Goal: Transaction & Acquisition: Purchase product/service

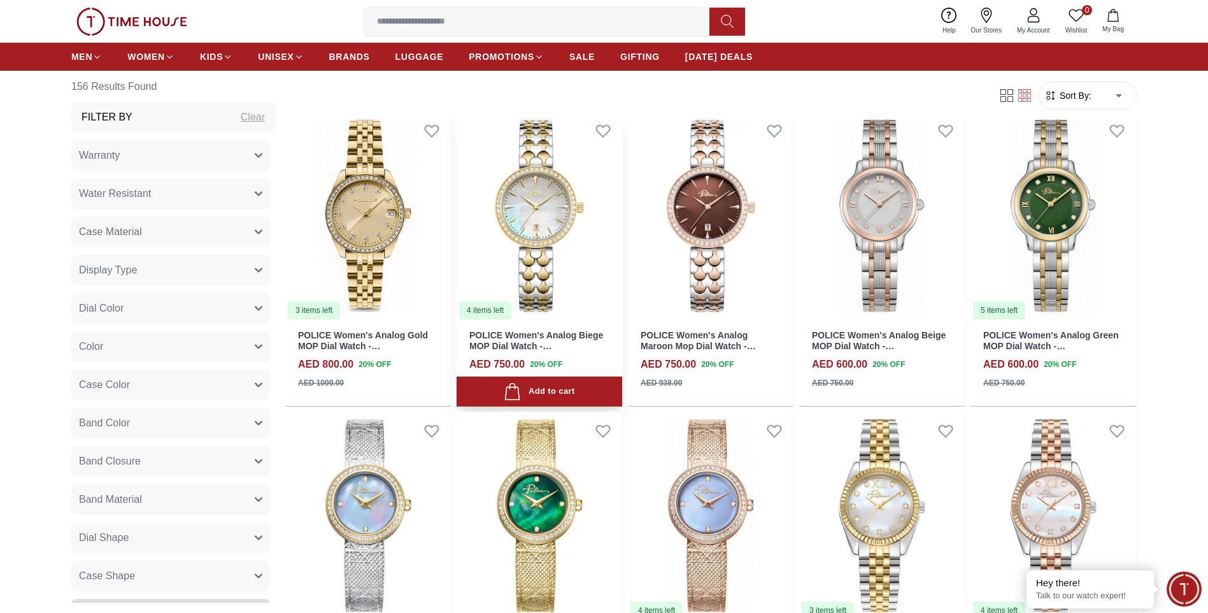
scroll to position [509, 0]
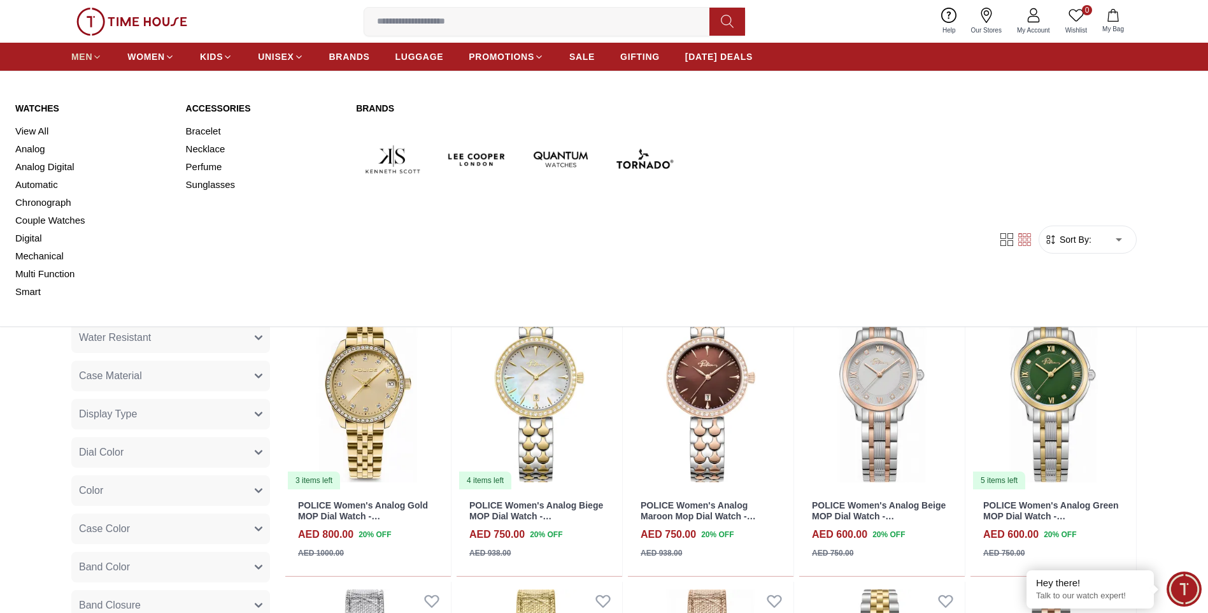
click at [93, 57] on icon at bounding box center [97, 57] width 10 height 10
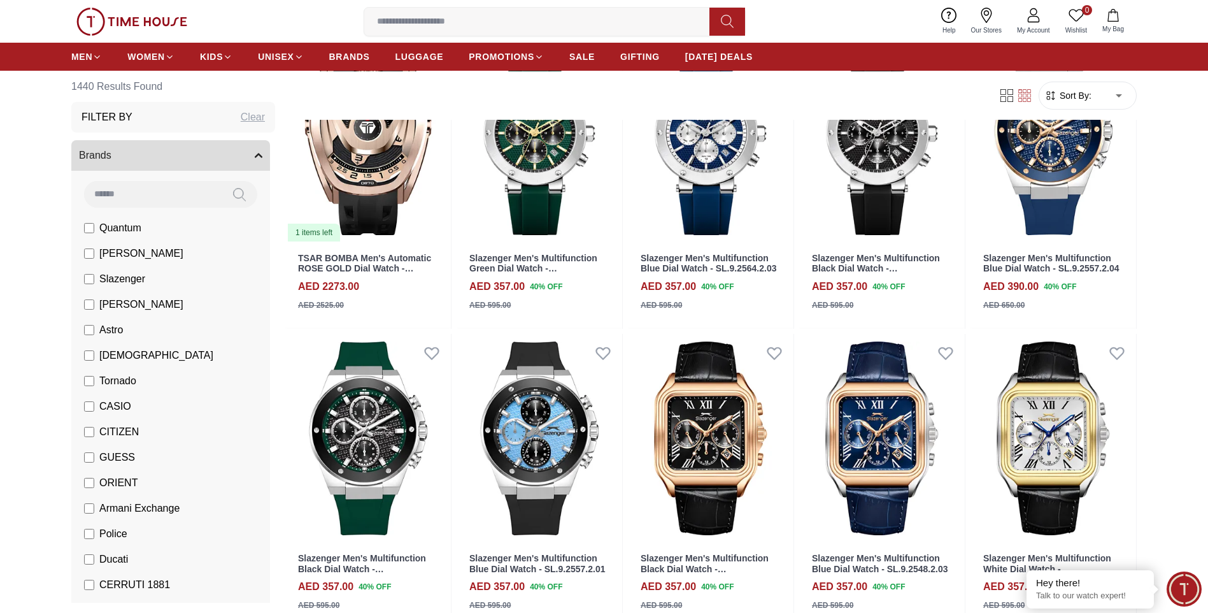
scroll to position [191, 0]
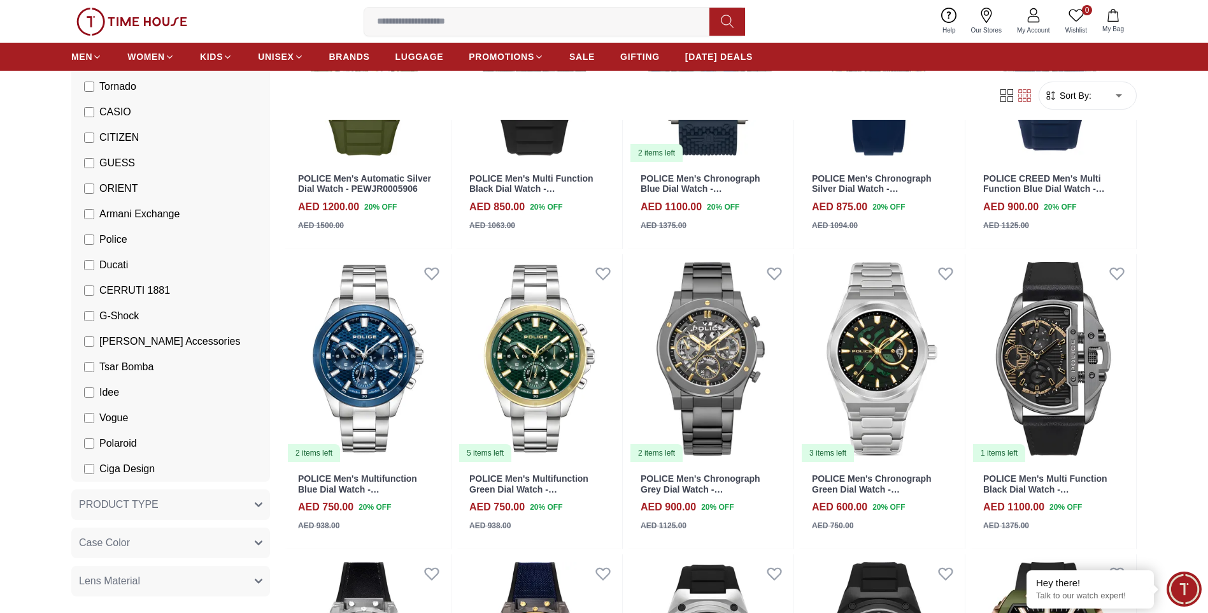
scroll to position [318, 0]
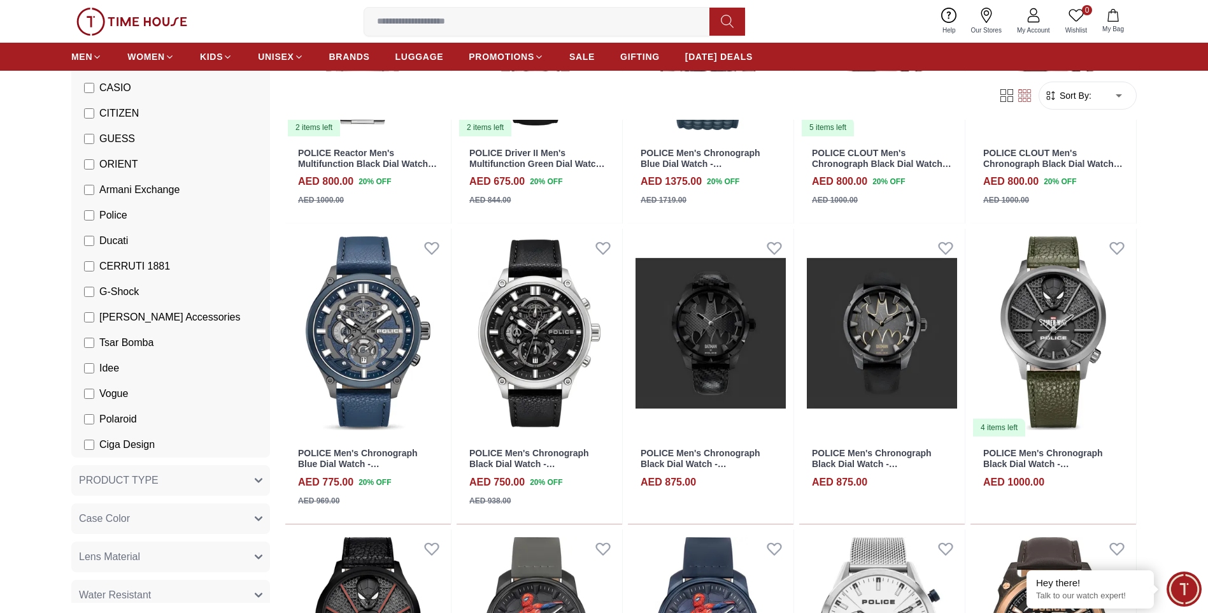
scroll to position [1783, 0]
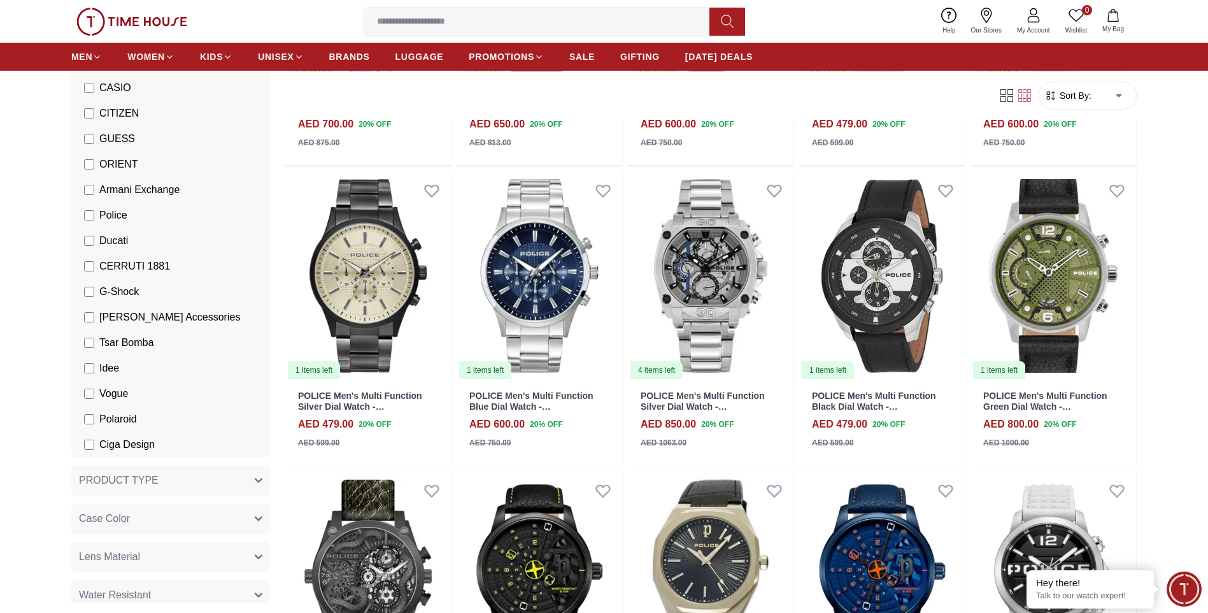
scroll to position [3056, 0]
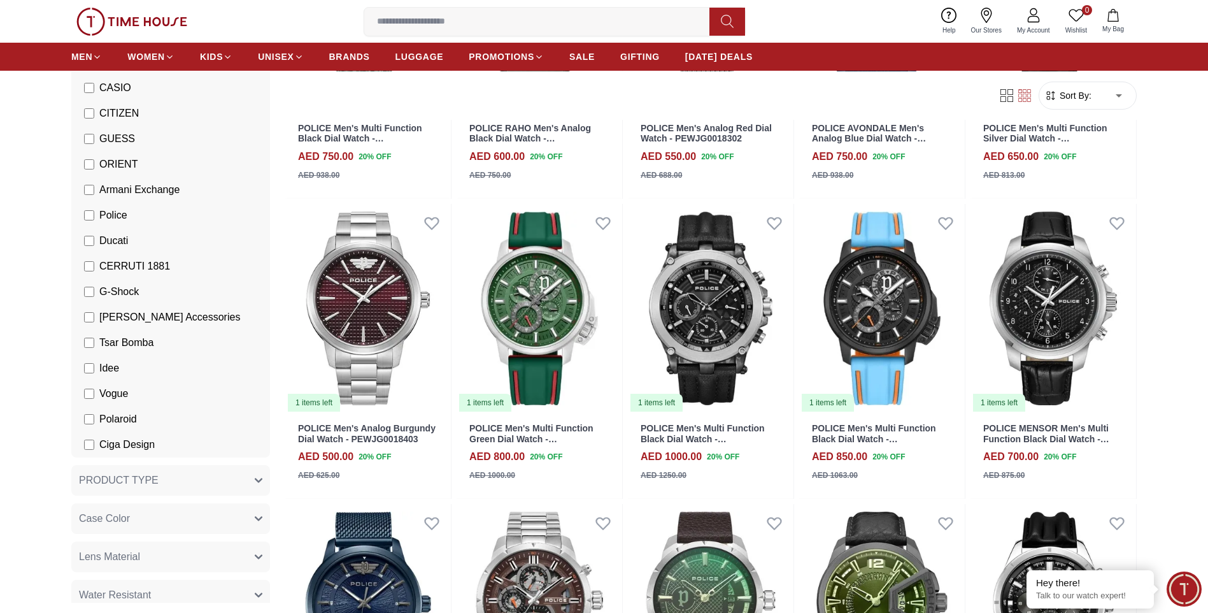
scroll to position [6622, 0]
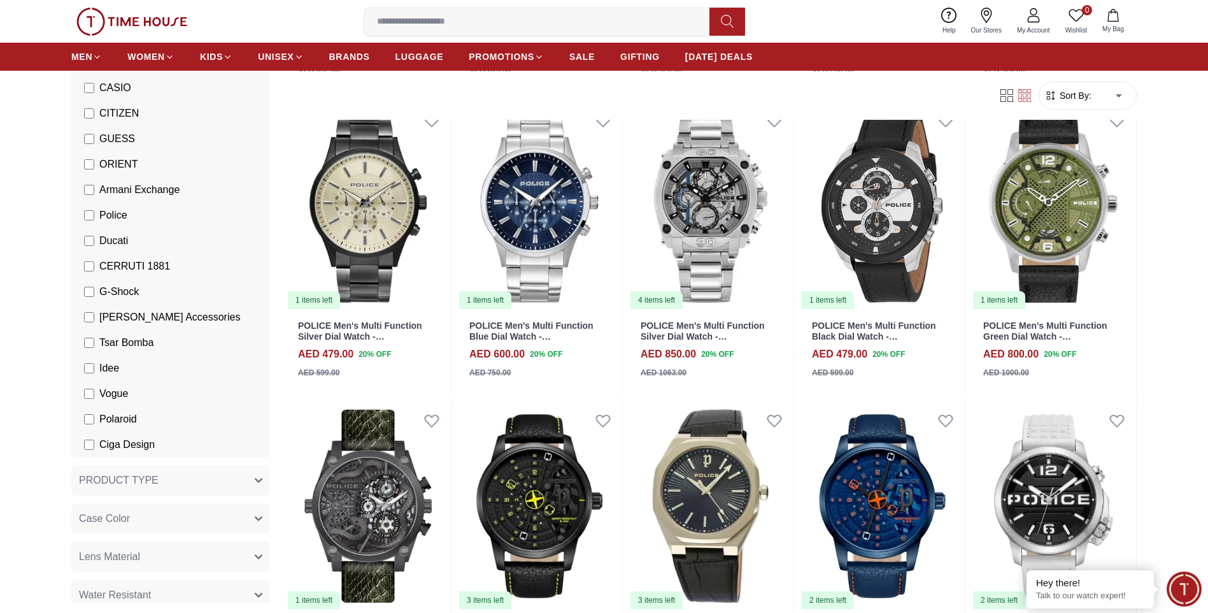
scroll to position [2674, 0]
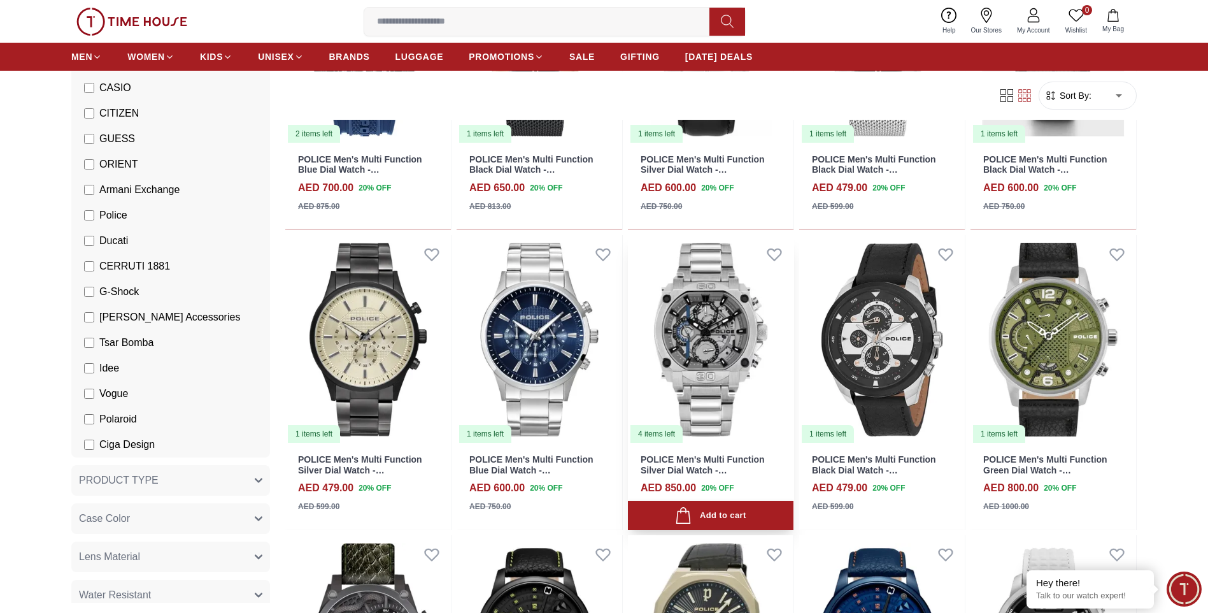
click at [728, 339] on img at bounding box center [711, 339] width 166 height 209
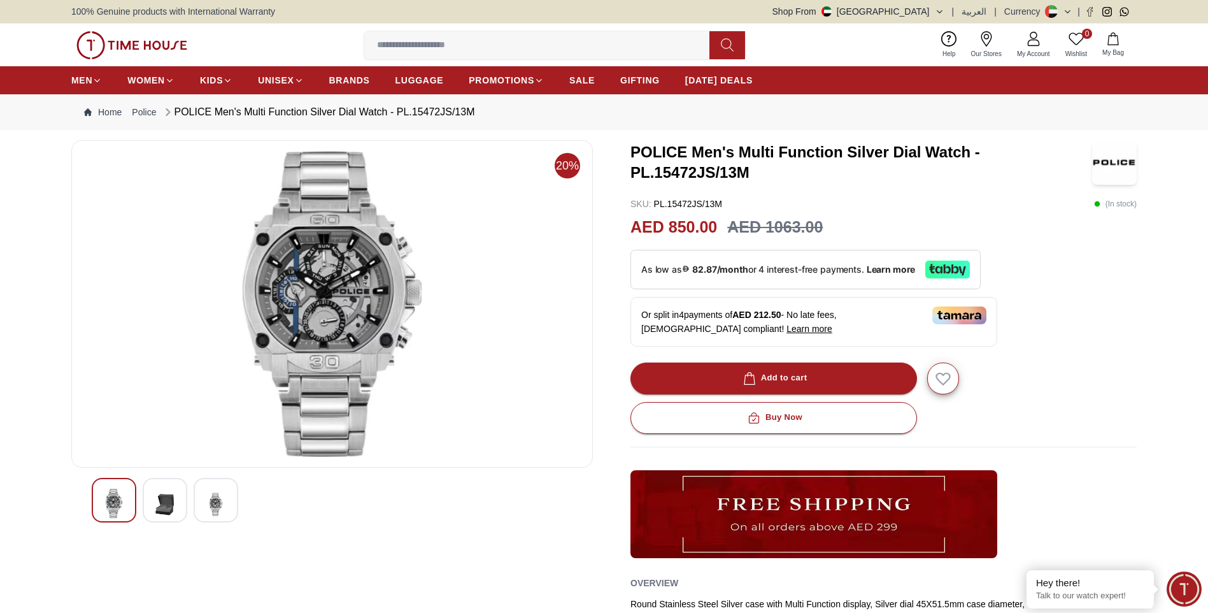
click at [167, 497] on img at bounding box center [164, 503] width 23 height 31
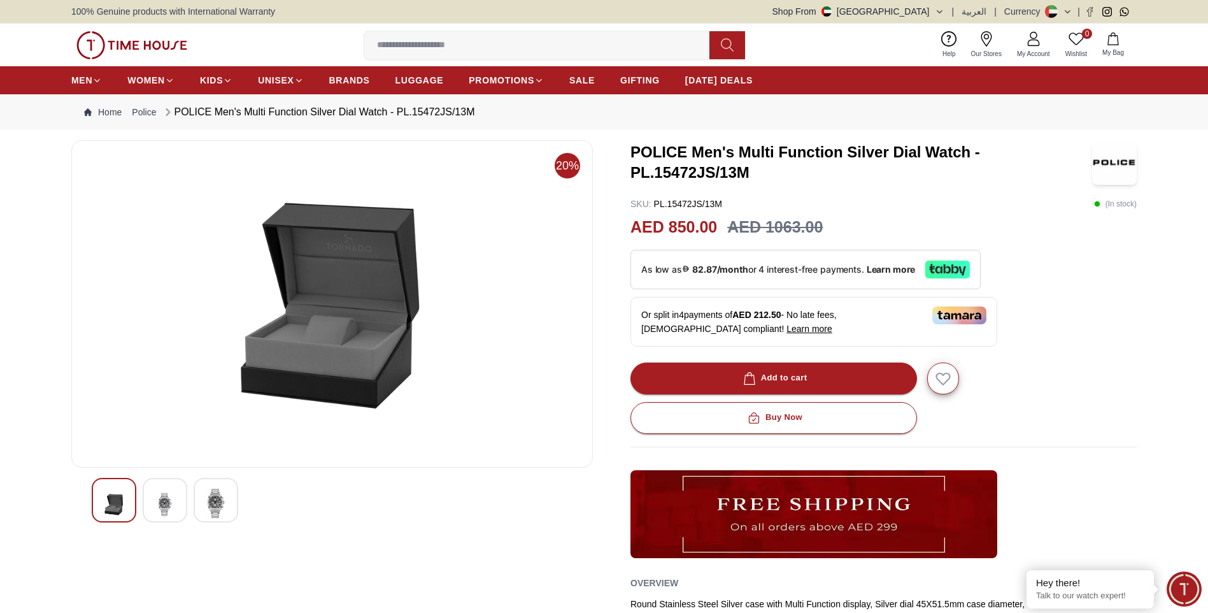
click at [209, 501] on img at bounding box center [215, 502] width 23 height 29
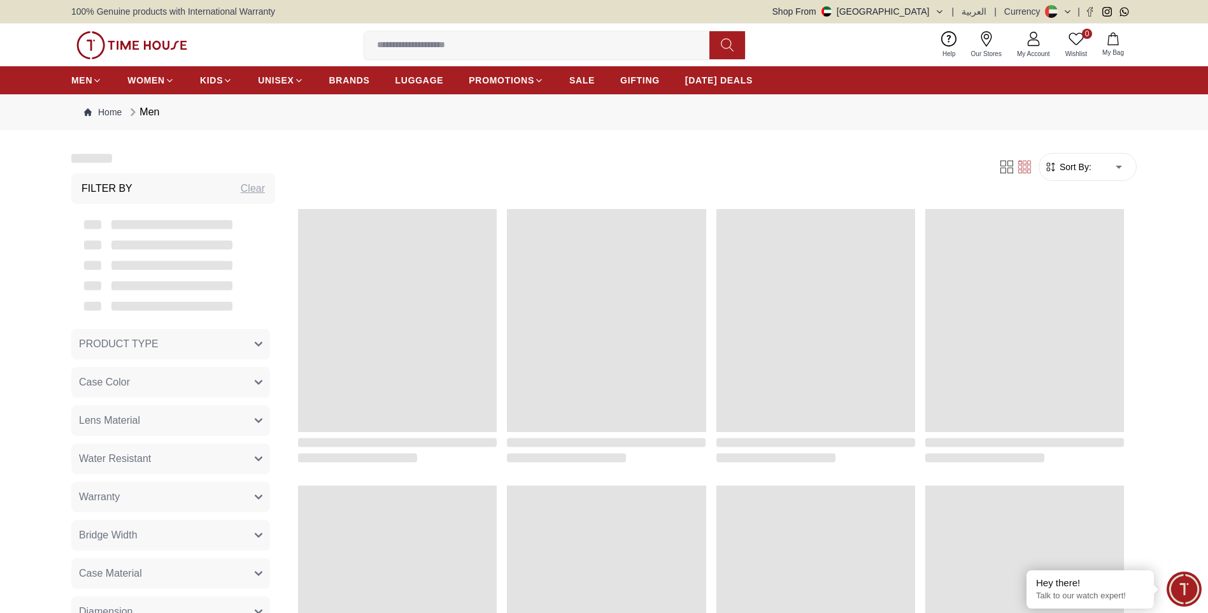
scroll to position [1191, 0]
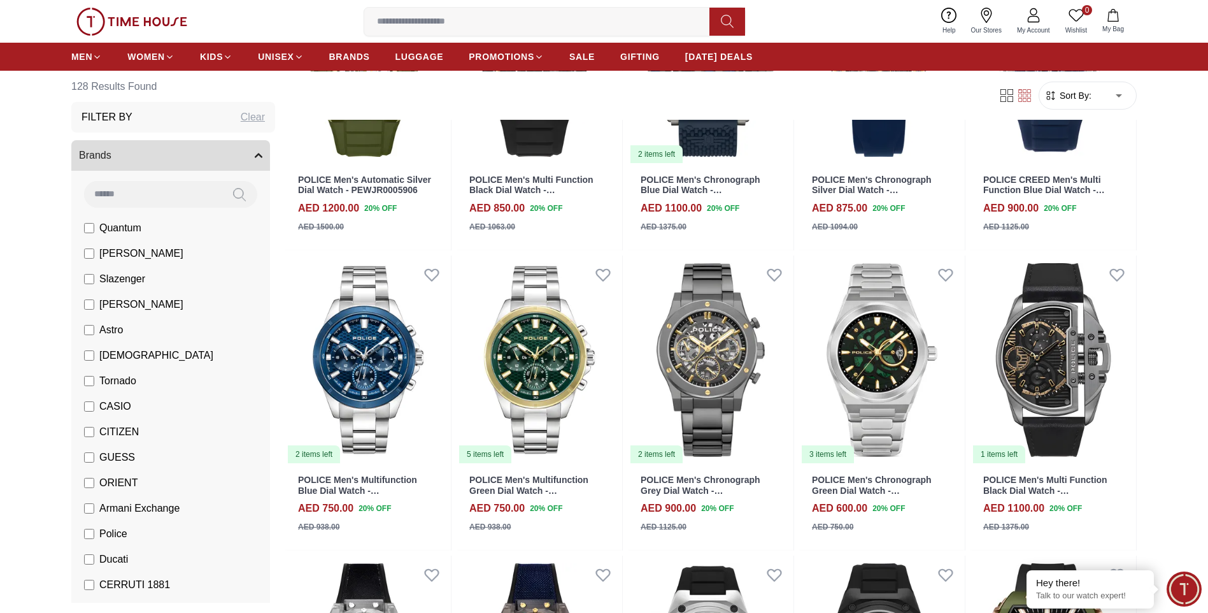
scroll to position [255, 0]
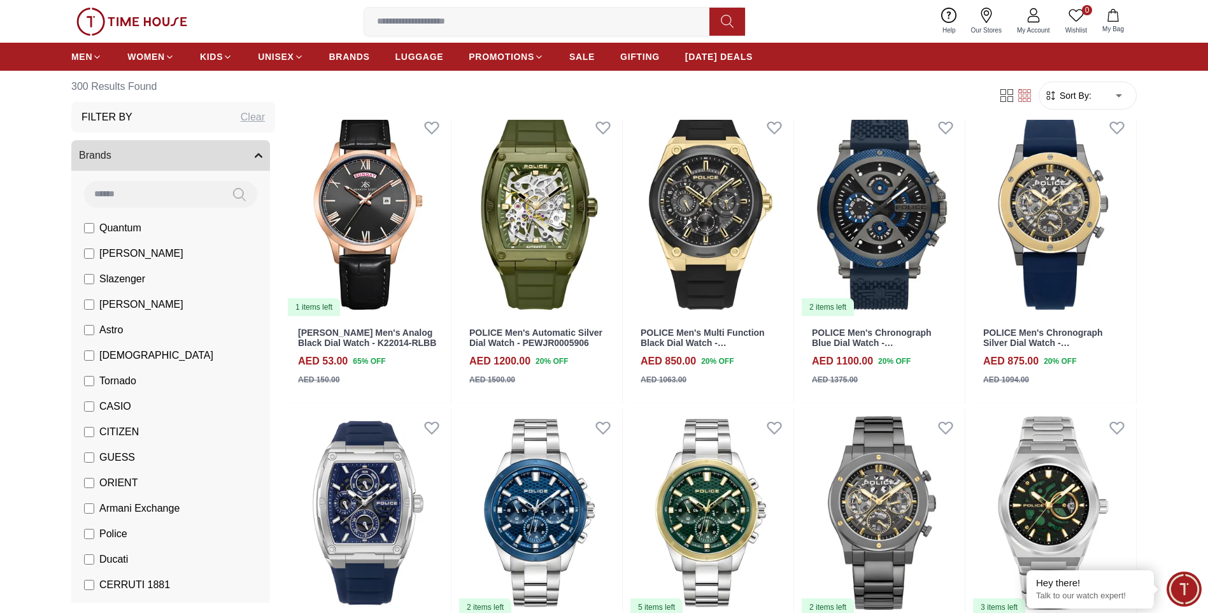
scroll to position [127, 0]
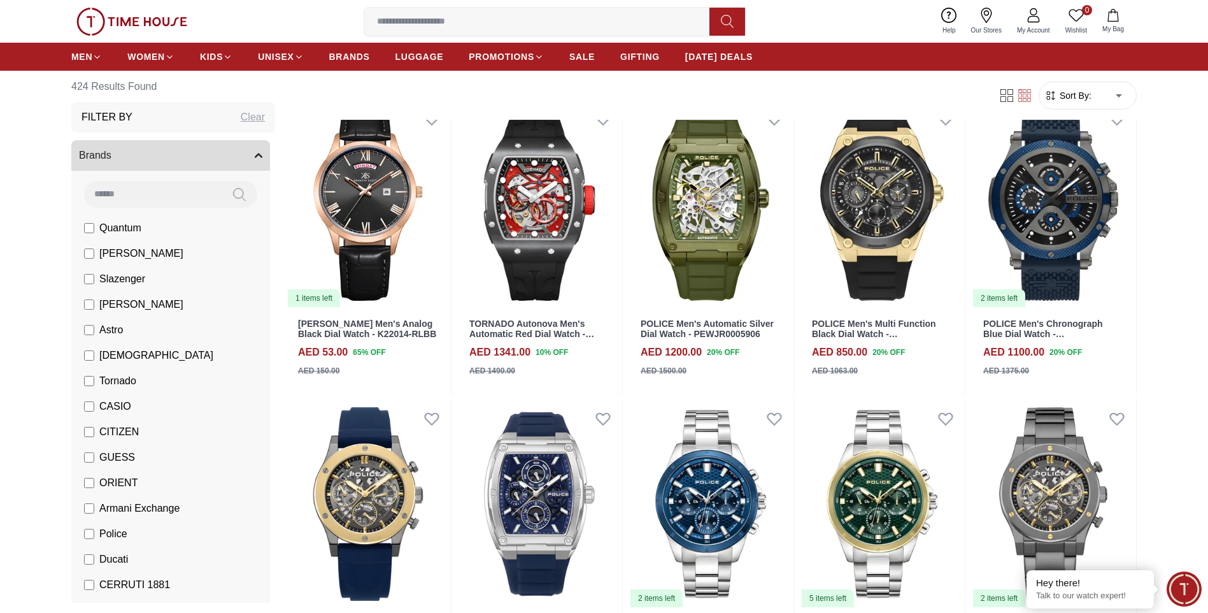
scroll to position [127, 0]
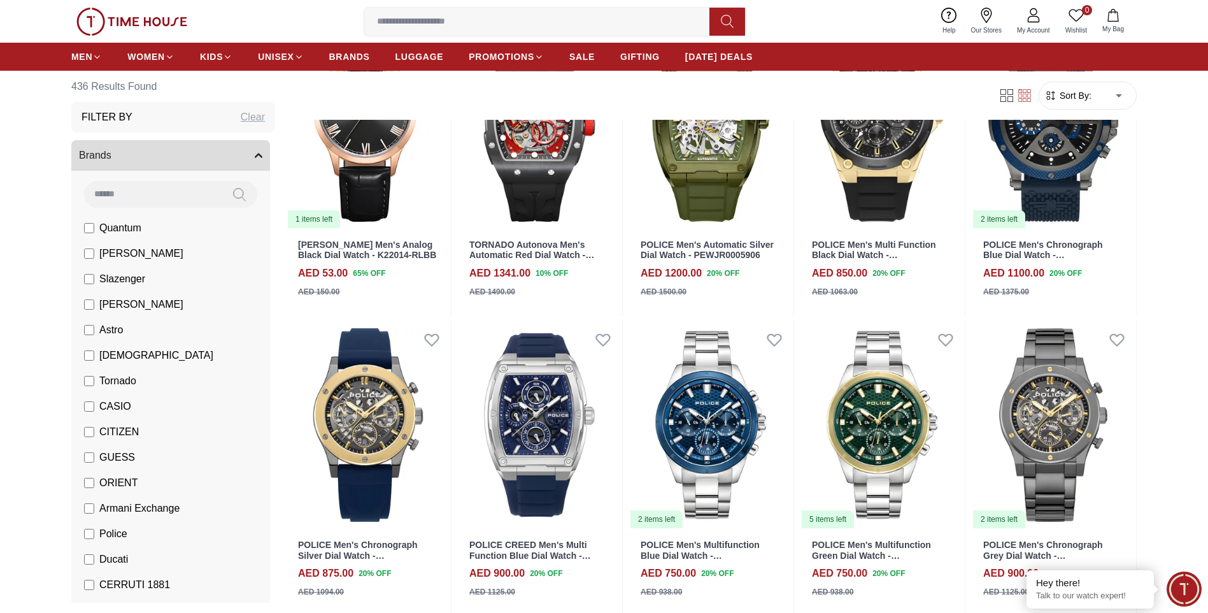
scroll to position [191, 0]
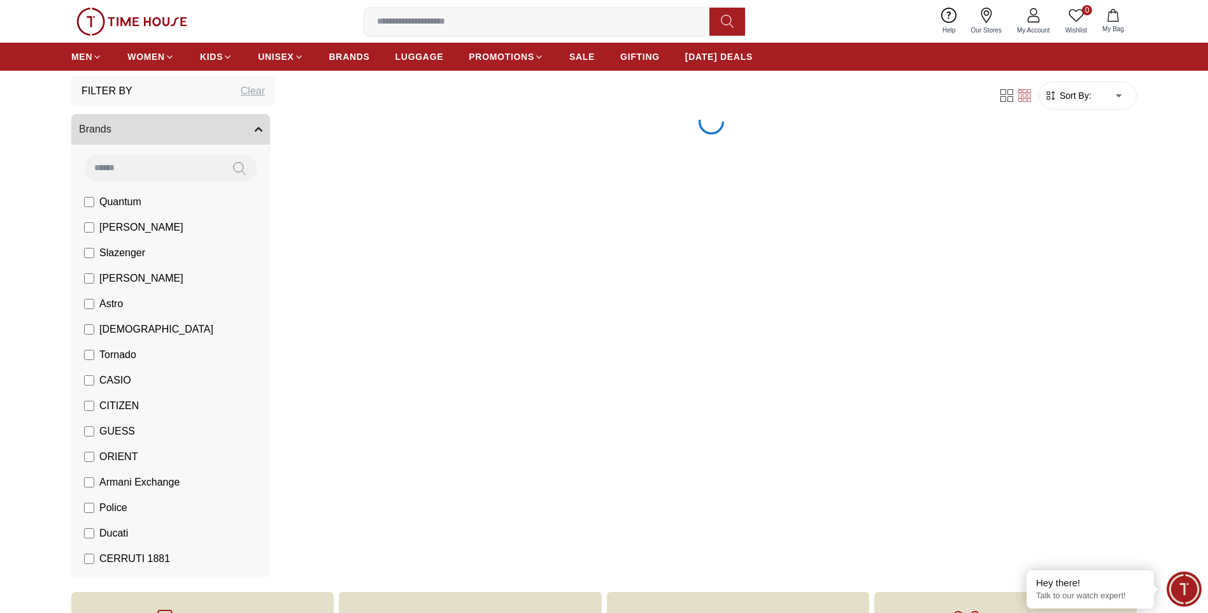
scroll to position [255, 0]
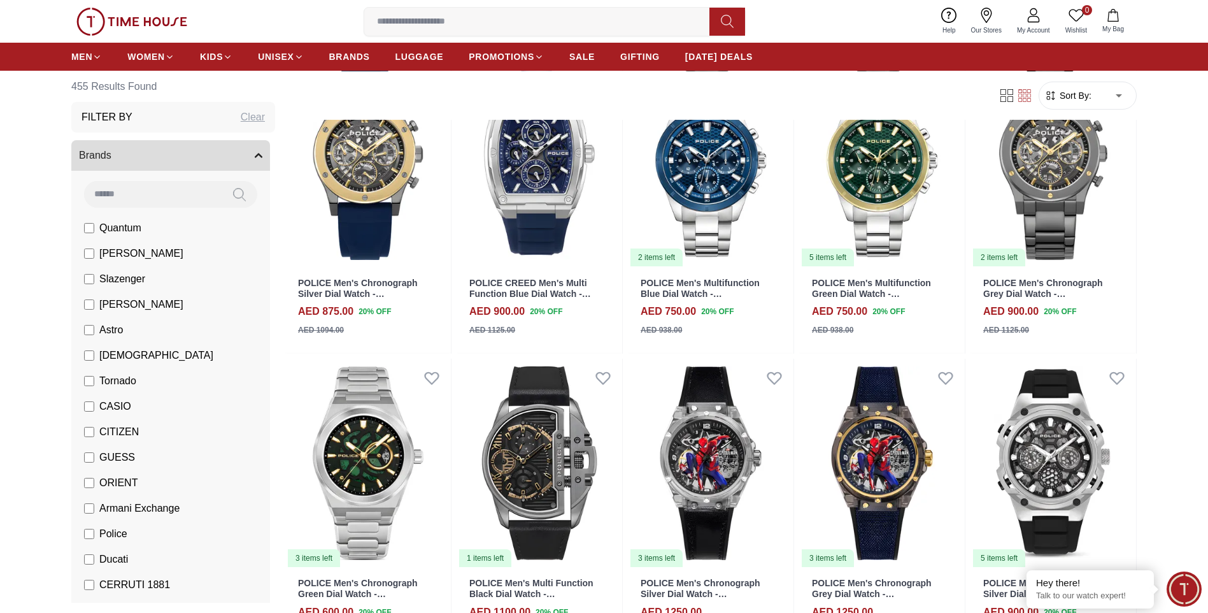
scroll to position [509, 0]
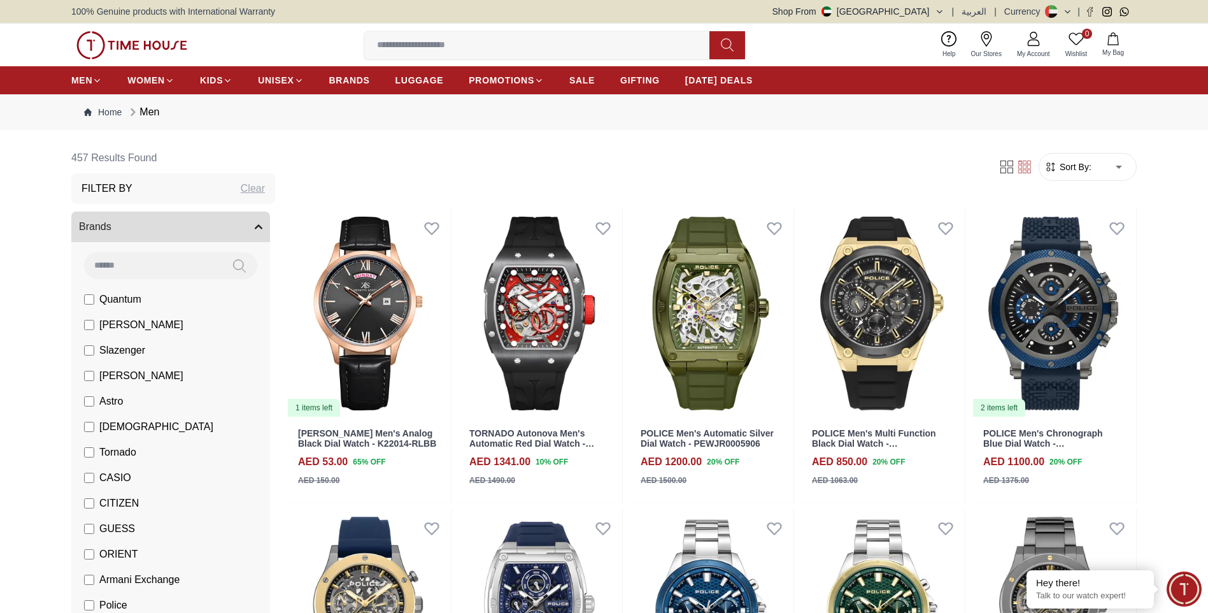
scroll to position [255, 0]
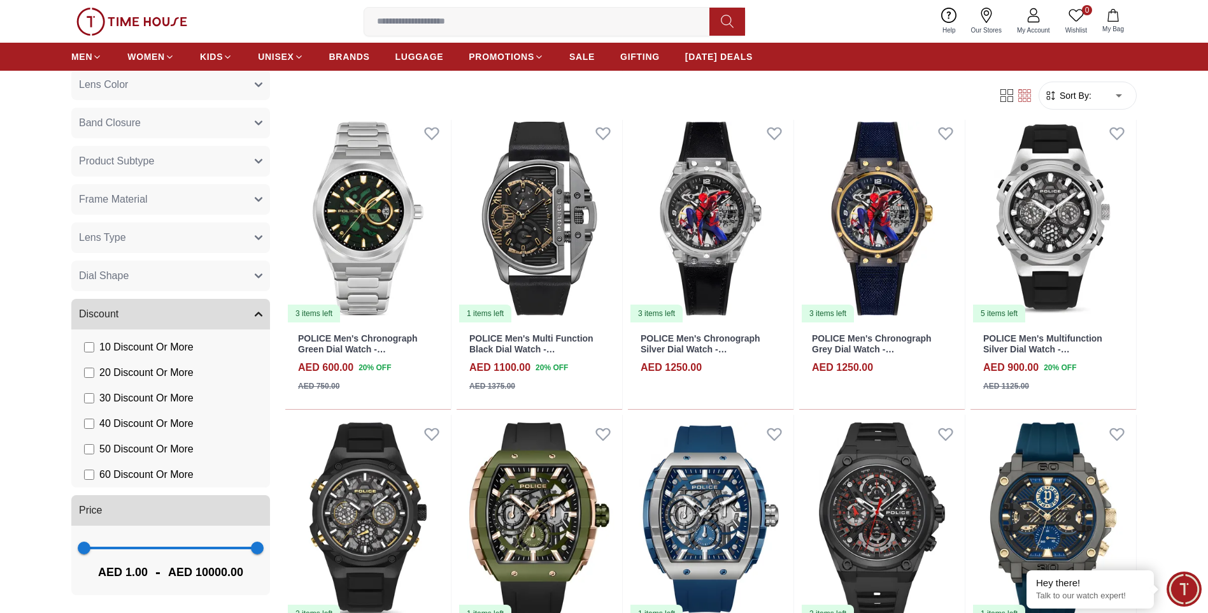
scroll to position [700, 0]
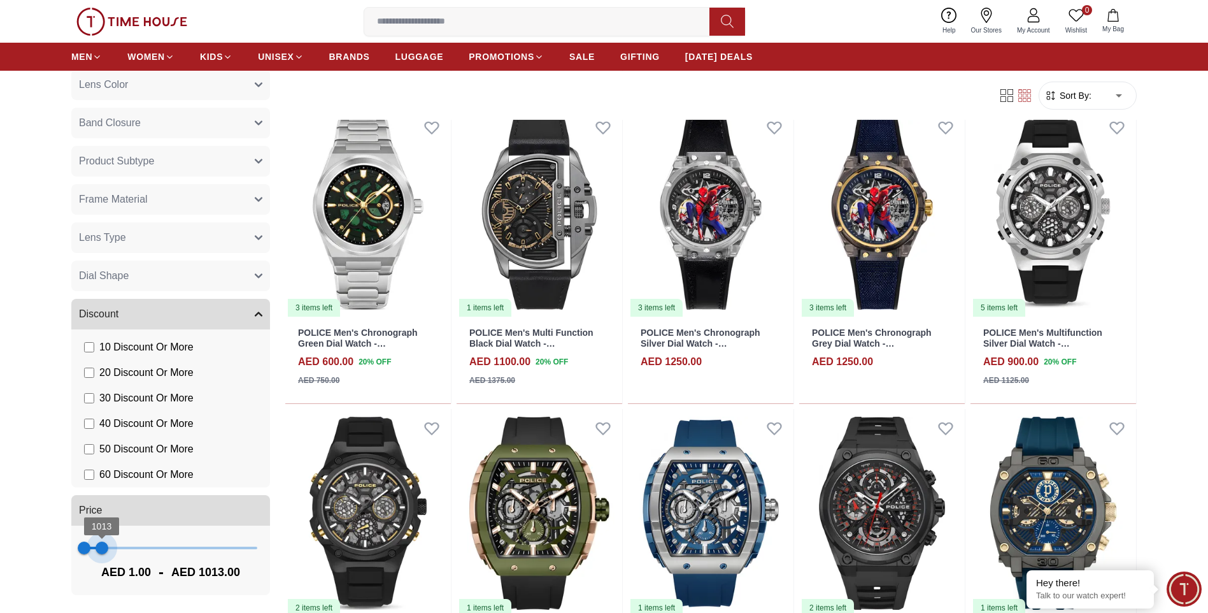
type input "***"
drag, startPoint x: 248, startPoint y: 549, endPoint x: 99, endPoint y: 548, distance: 149.0
click at [99, 548] on span "935" at bounding box center [100, 547] width 13 height 13
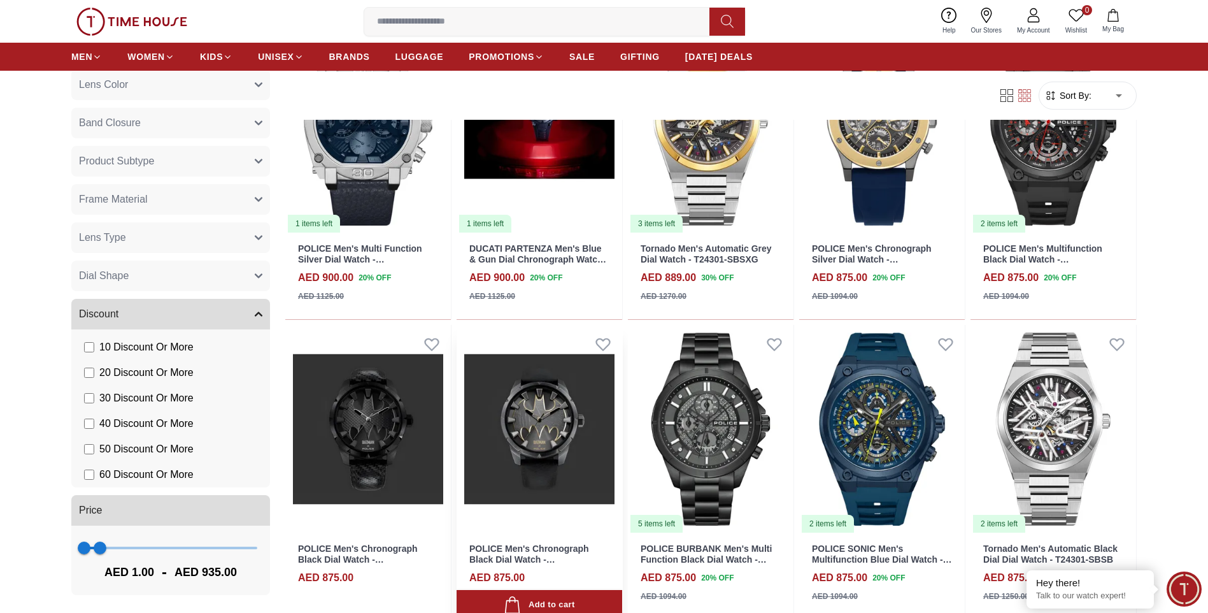
scroll to position [828, 0]
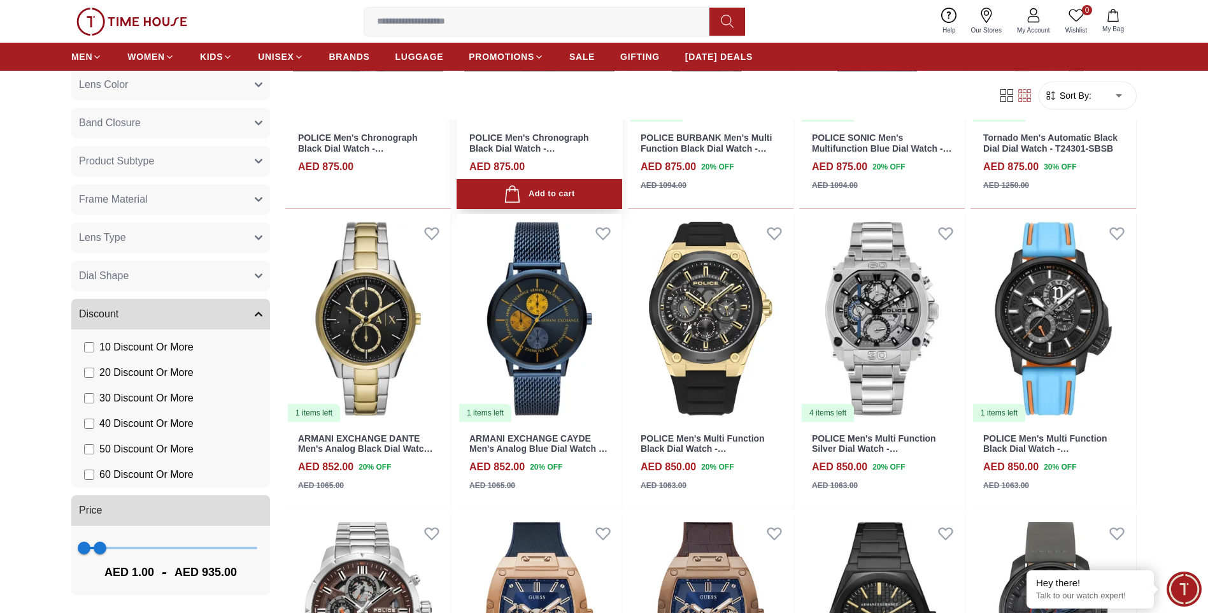
scroll to position [1210, 0]
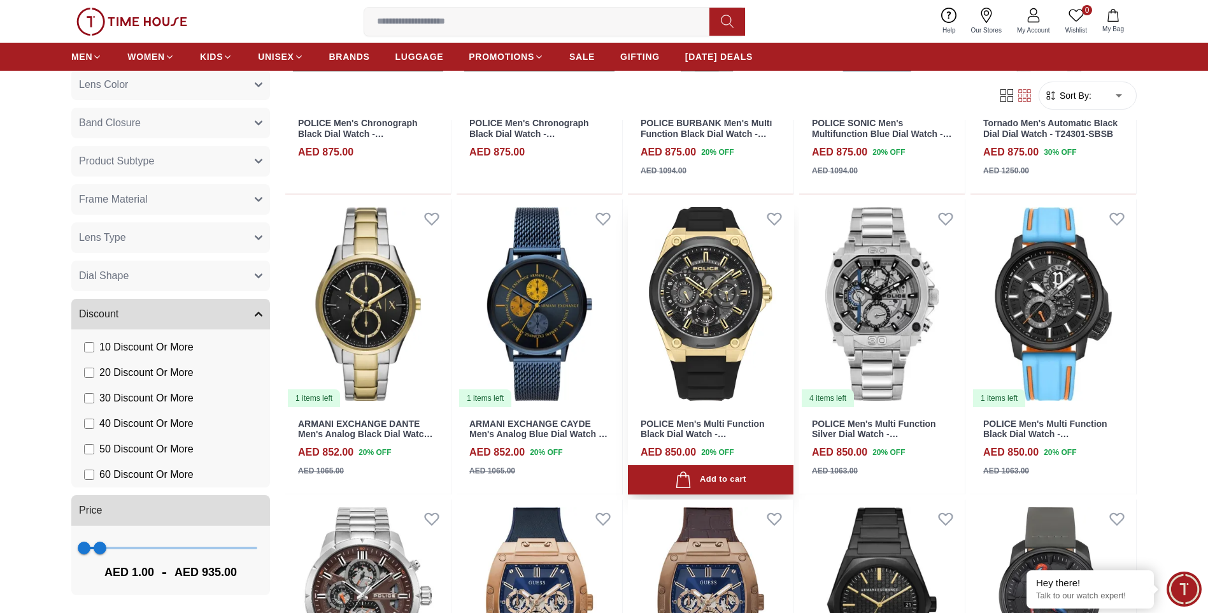
click at [730, 298] on img at bounding box center [711, 303] width 166 height 209
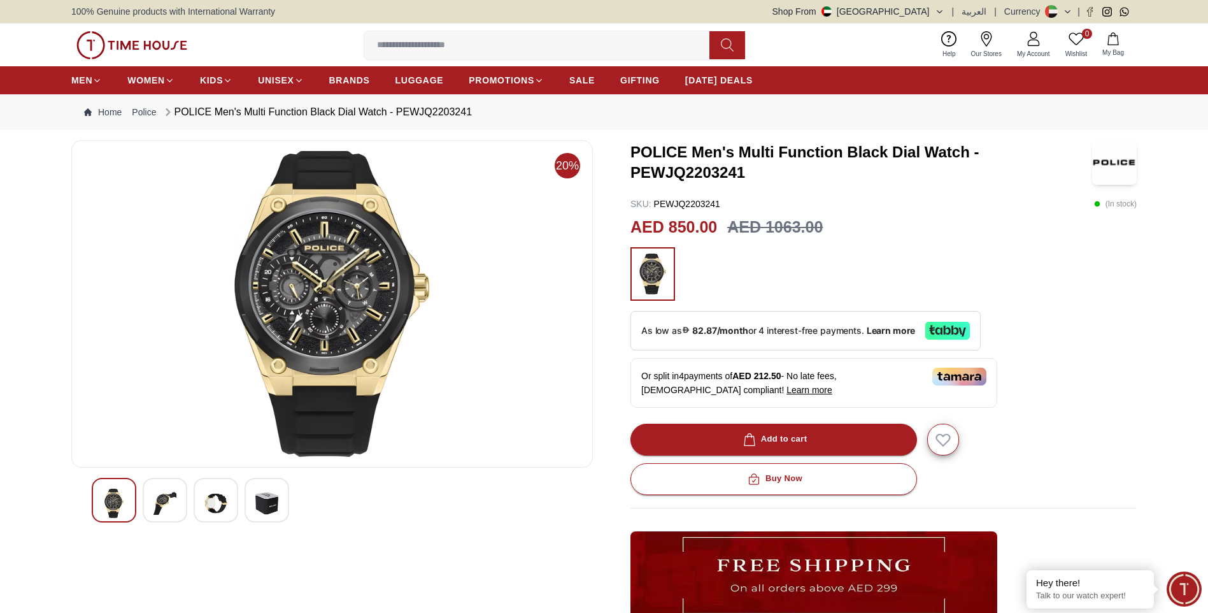
click at [165, 497] on img at bounding box center [164, 502] width 23 height 29
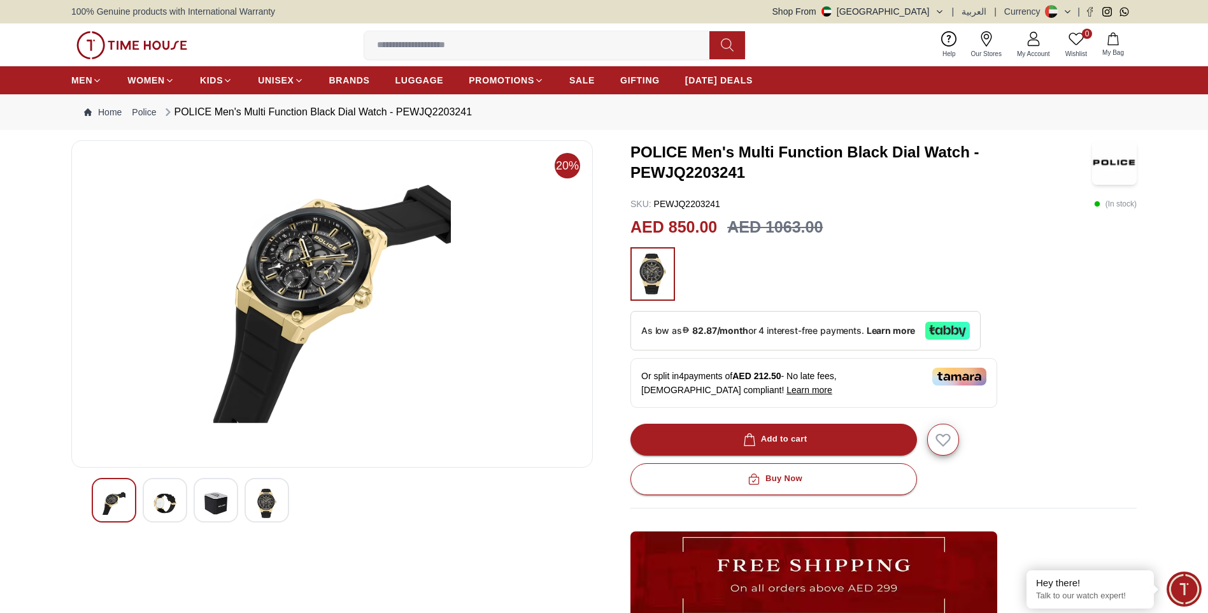
click at [217, 497] on img at bounding box center [215, 502] width 23 height 29
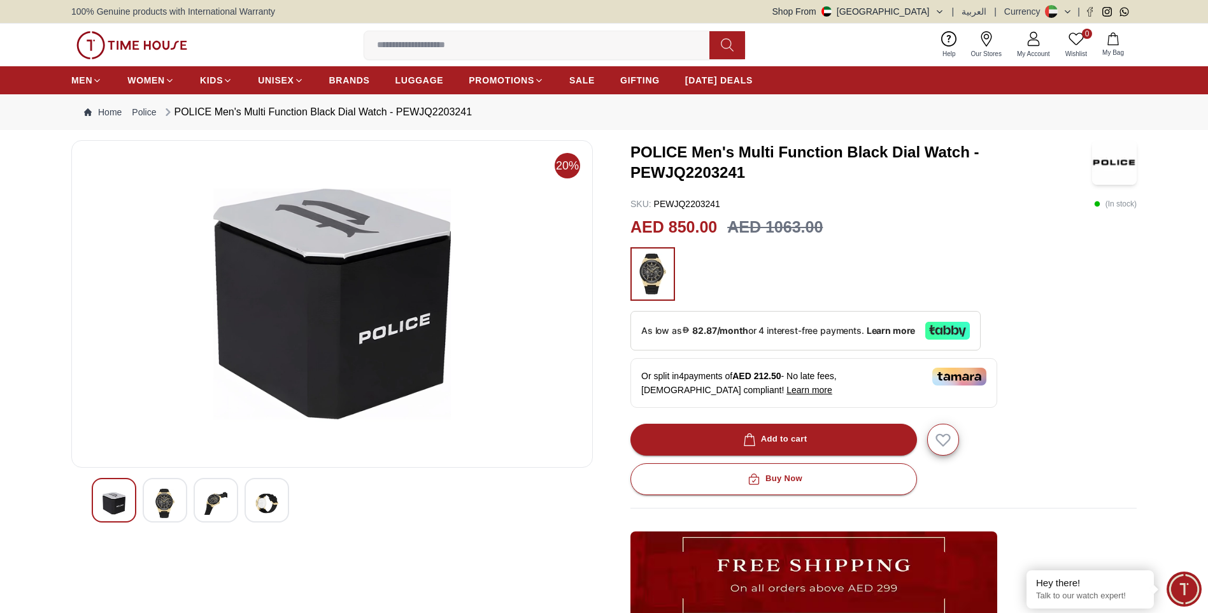
click at [164, 504] on img at bounding box center [164, 502] width 23 height 29
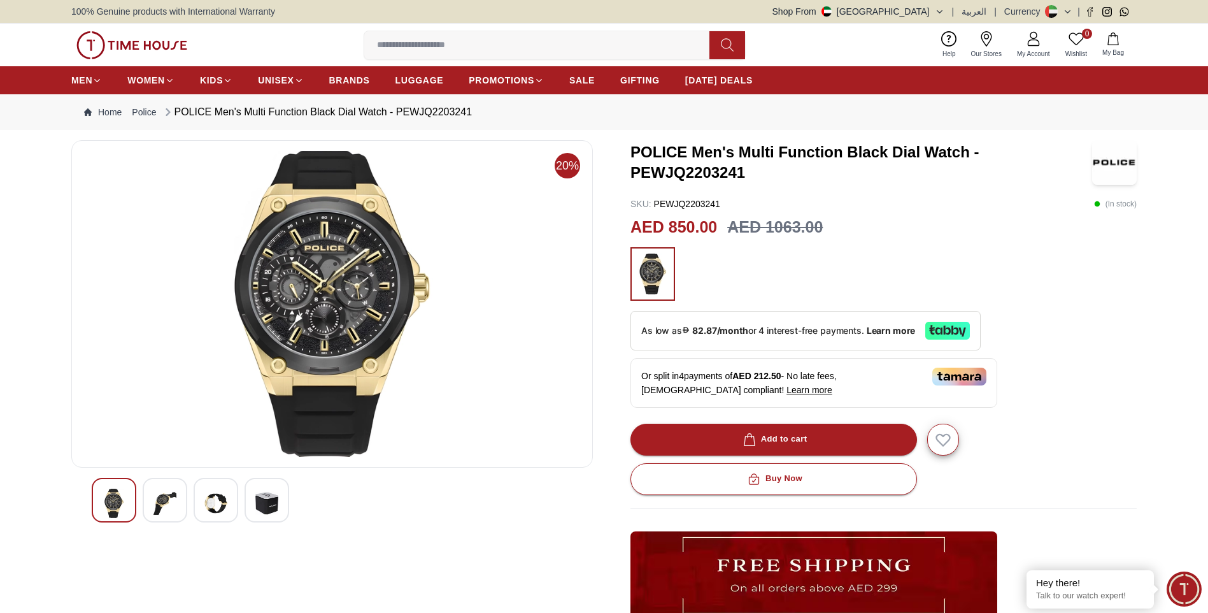
click at [164, 504] on img at bounding box center [164, 502] width 23 height 29
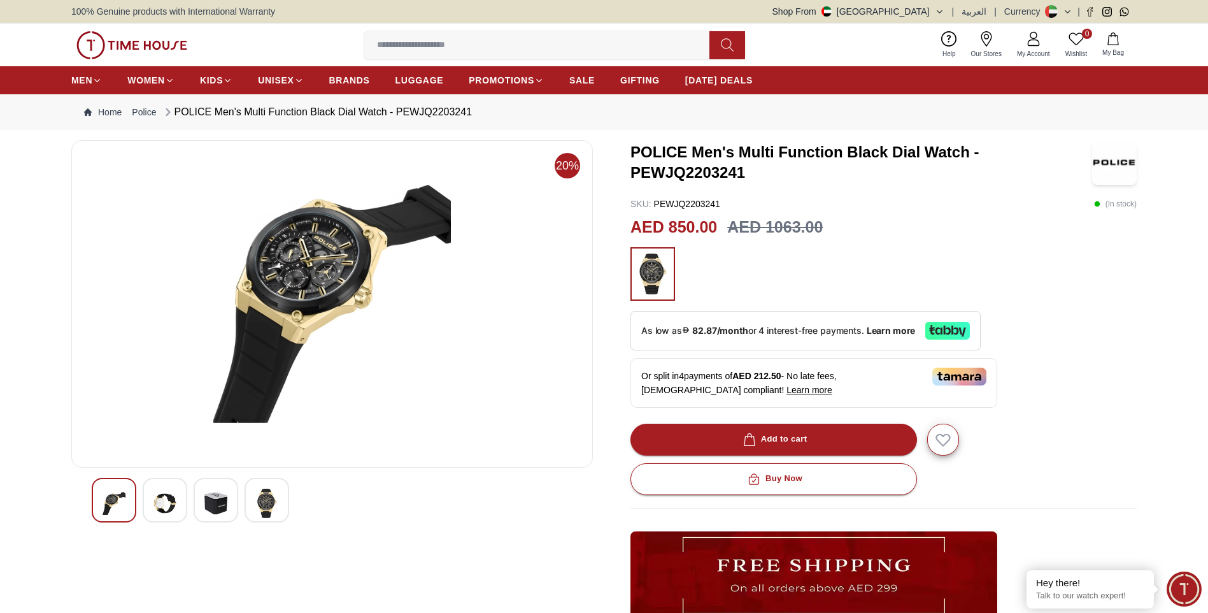
click at [164, 504] on img at bounding box center [164, 502] width 23 height 29
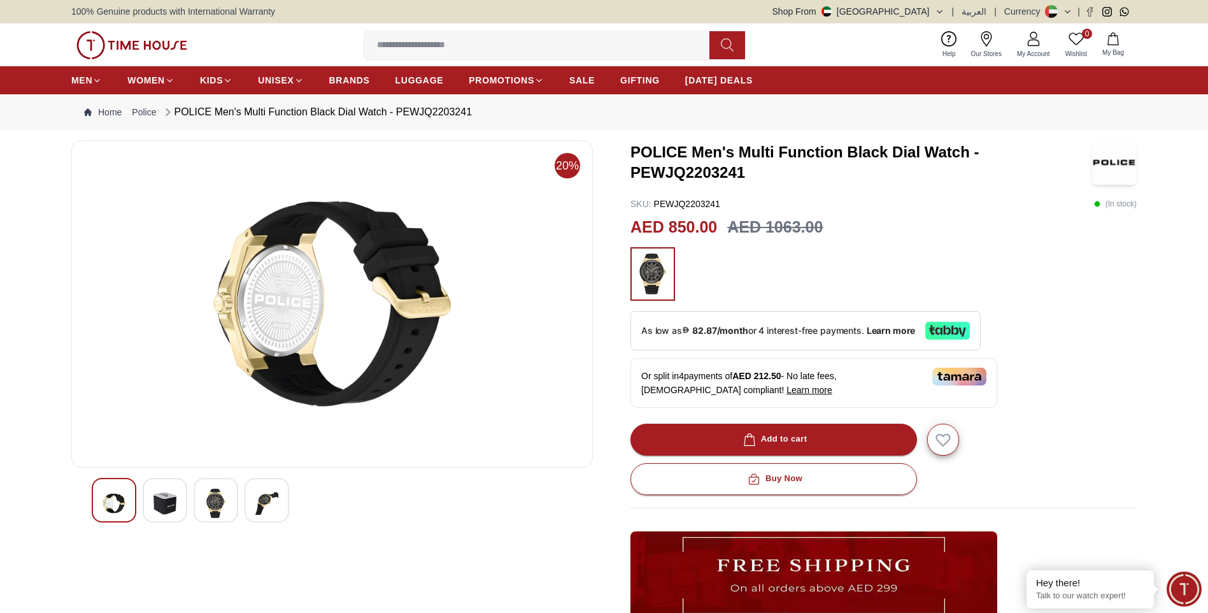
click at [164, 504] on img at bounding box center [164, 502] width 23 height 29
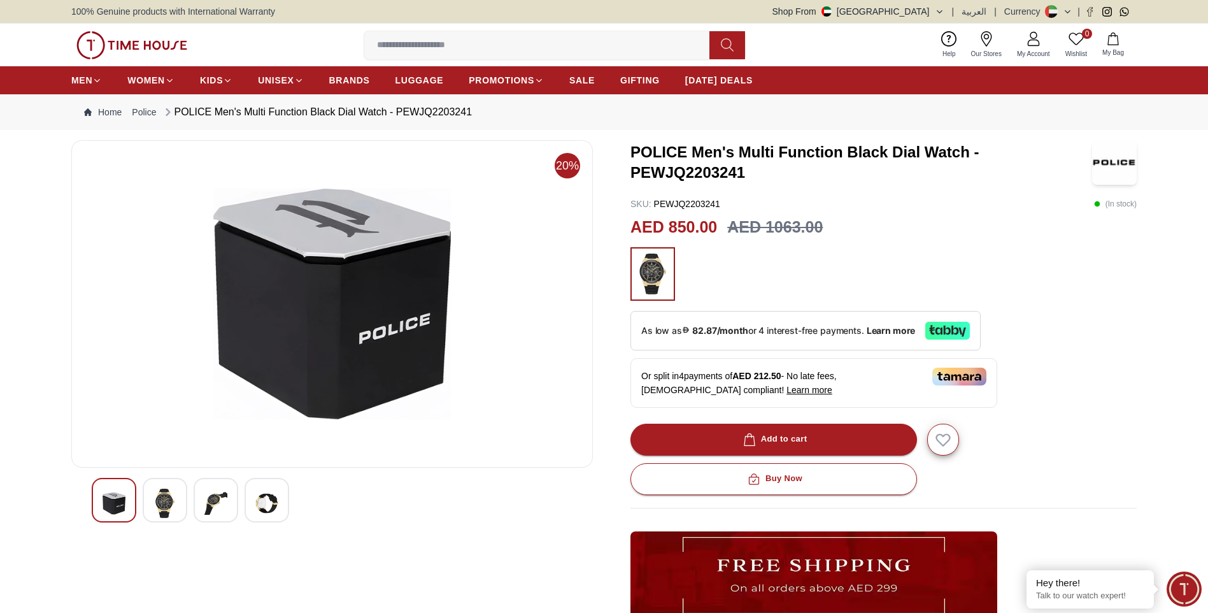
click at [164, 504] on img at bounding box center [164, 502] width 23 height 29
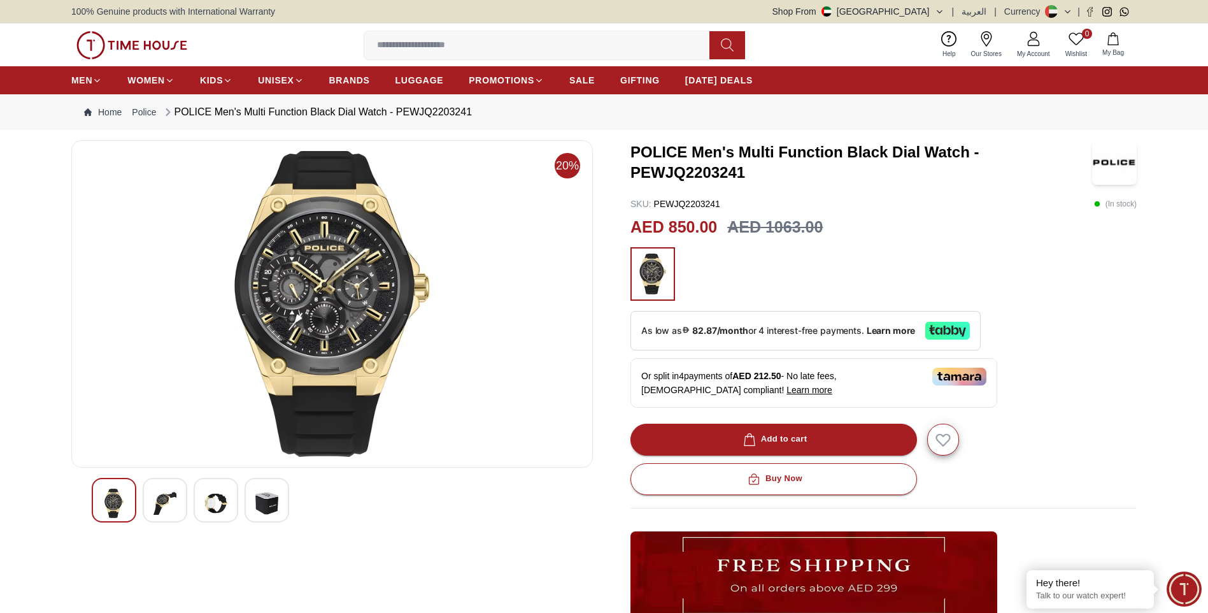
click at [164, 504] on img at bounding box center [164, 502] width 23 height 29
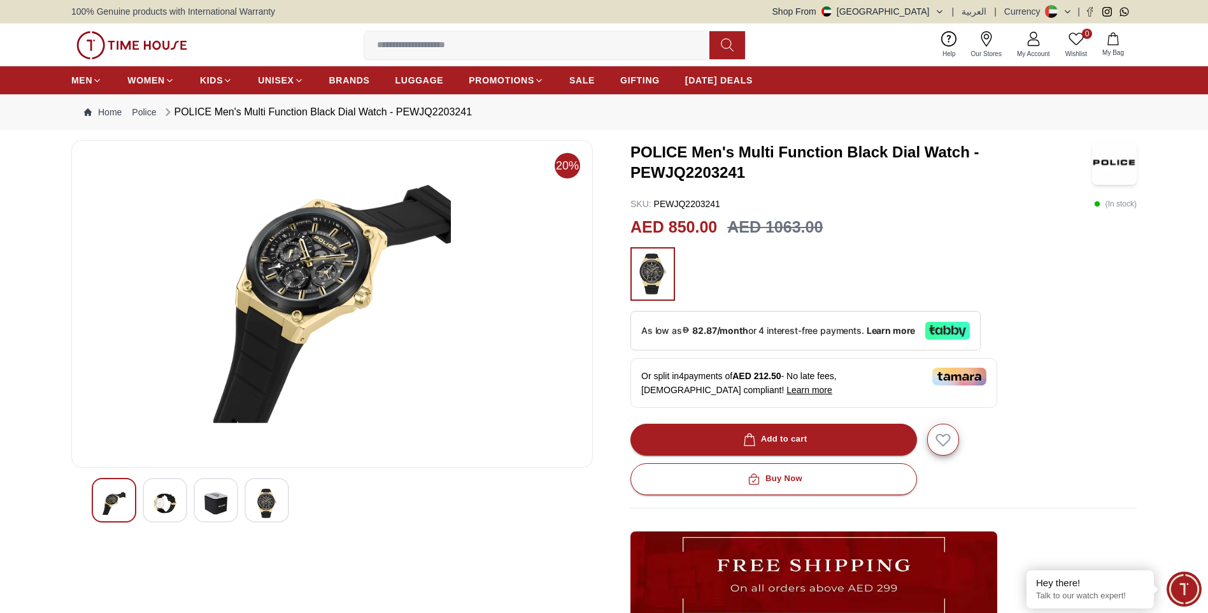
click at [164, 504] on img at bounding box center [164, 502] width 23 height 29
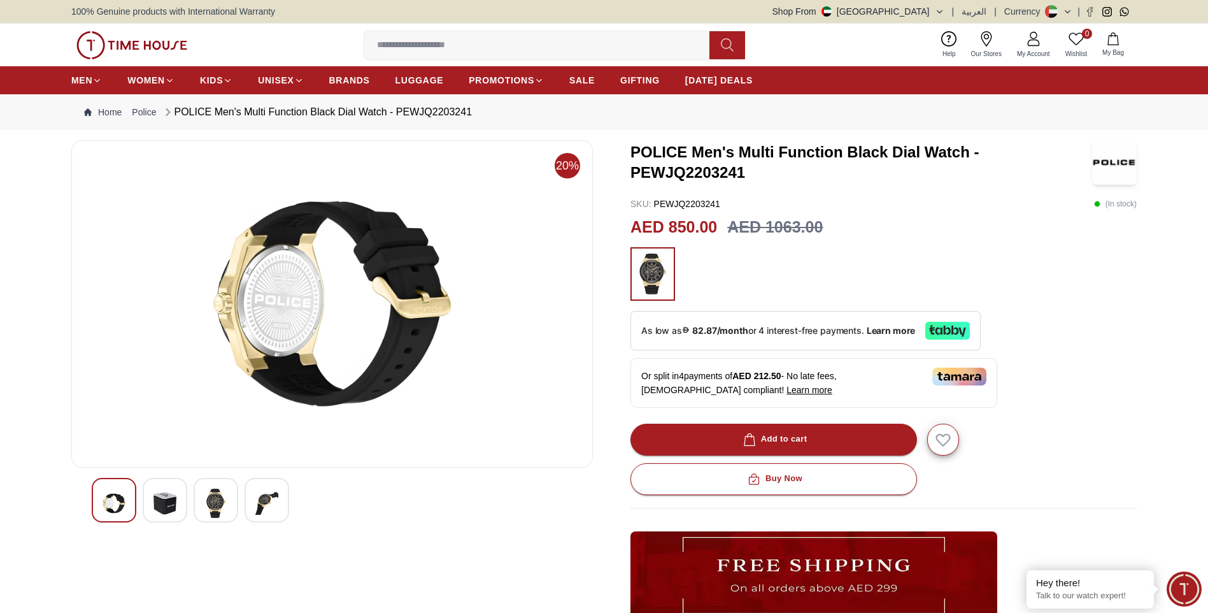
click at [164, 504] on img at bounding box center [164, 502] width 23 height 29
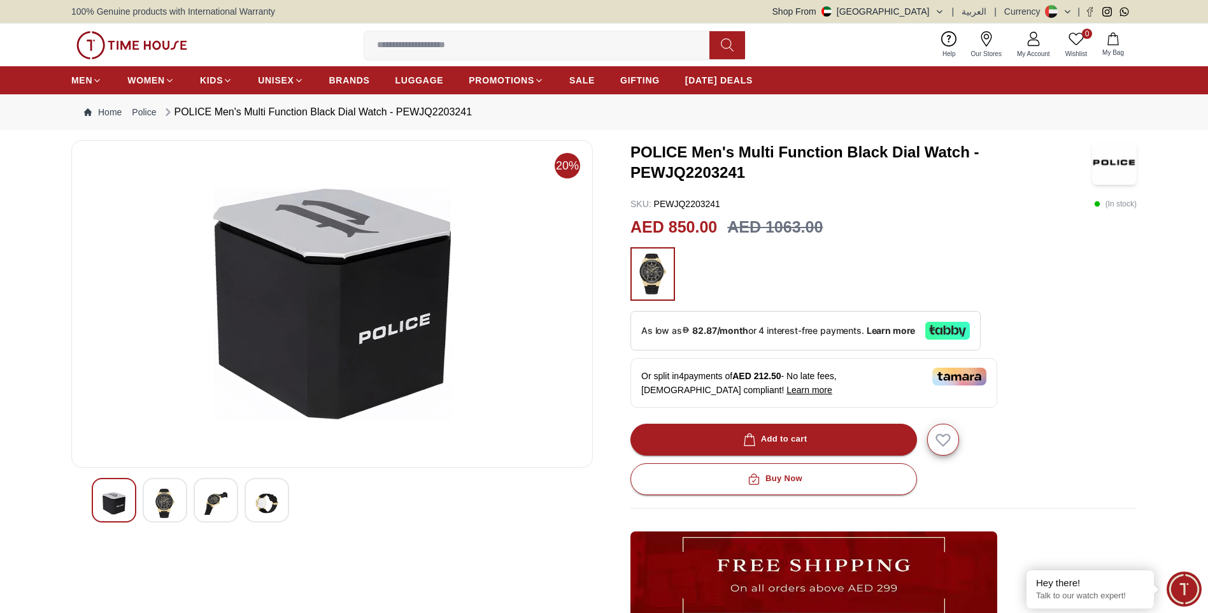
click at [164, 504] on img at bounding box center [164, 502] width 23 height 29
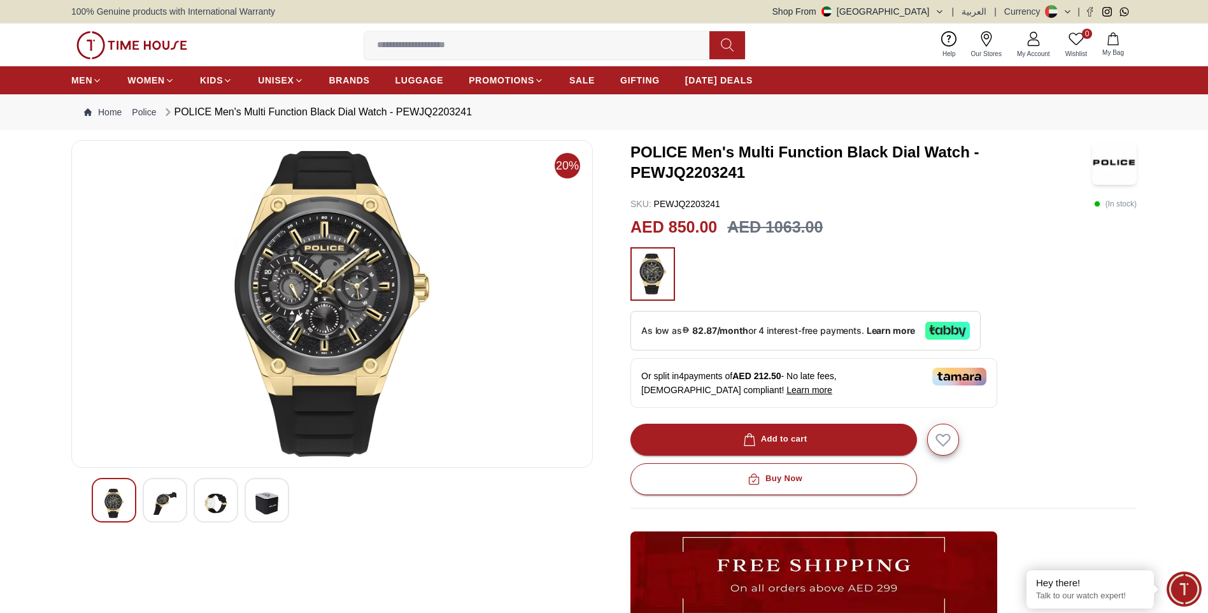
click at [164, 504] on img at bounding box center [164, 502] width 23 height 29
